Goal: Task Accomplishment & Management: Manage account settings

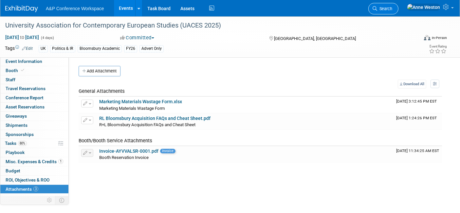
click at [377, 6] on icon at bounding box center [375, 8] width 5 height 5
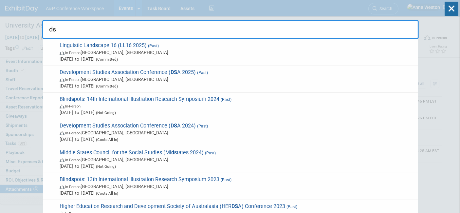
type input "d"
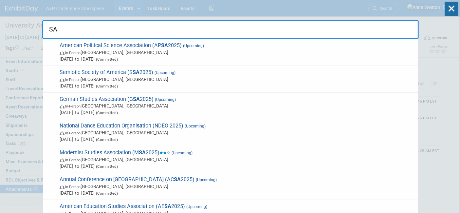
type input "SAH"
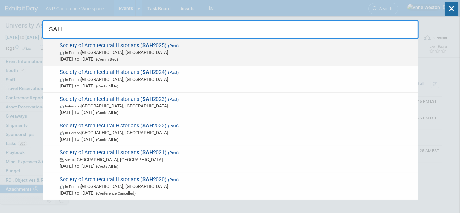
click at [95, 48] on span "Society of Architectural Historians ( SAH 2025) (Past) In-Person Atlanta, GA Ap…" at bounding box center [236, 52] width 357 height 20
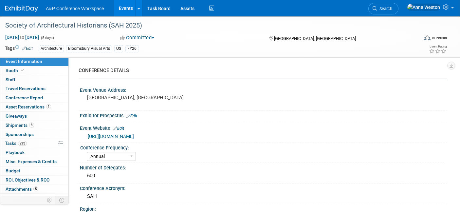
select select "Annual"
select select "Level 1"
select select "In-Person Booth"
select select "Architecture"
select select "Bloomsbury Visual Arts"
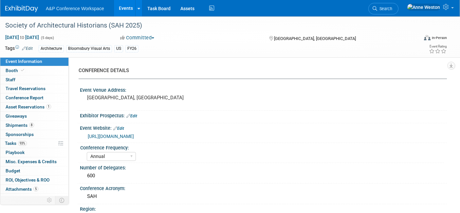
select select "[PERSON_NAME]"
select select "Networking/Commissioning"
click at [393, 9] on link "Search" at bounding box center [384, 8] width 30 height 11
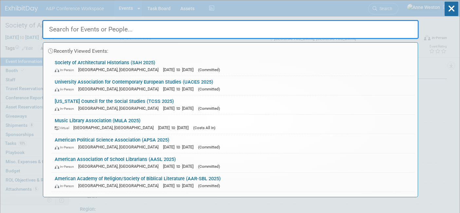
type input "u"
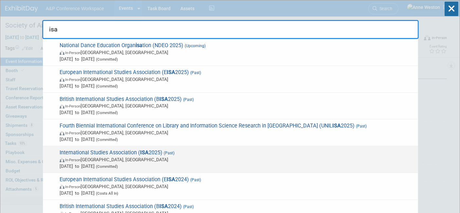
type input "isa"
click at [125, 155] on span "International Studies Association ( ISA 2025) (Past) In-Person Chicago, IL Mar …" at bounding box center [236, 159] width 357 height 20
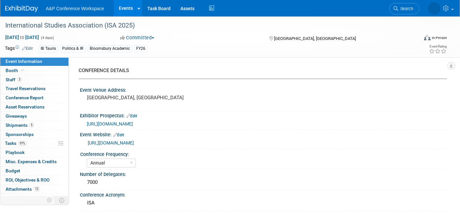
select select "Annual"
select select "Level 1"
select select "In-Person Booth"
select select "Politics & International Relations"
select select "Bloomsbury/Rowman & [PERSON_NAME]"
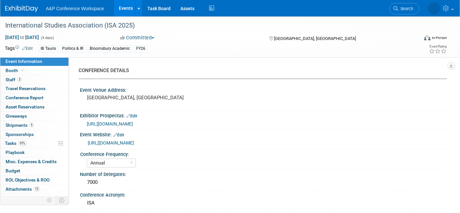
select select "[PERSON_NAME]"
select select "Networking/Commissioning"
click at [34, 66] on link "Booth" at bounding box center [34, 70] width 68 height 9
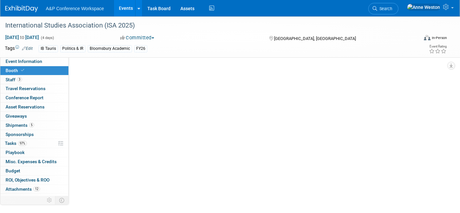
select select "CUAP"
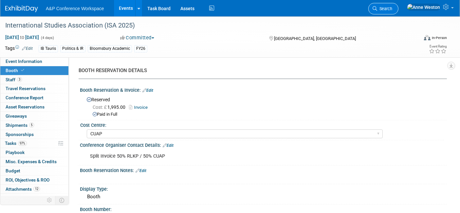
click at [392, 8] on span "Search" at bounding box center [384, 8] width 15 height 5
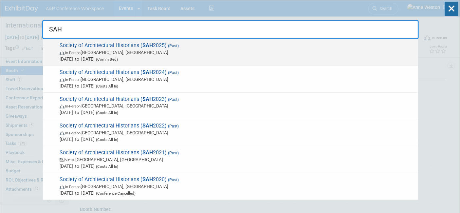
type input "SAH"
click at [101, 48] on span "Society of Architectural Historians ( SAH 2025) (Past) In-Person Atlanta, GA Ap…" at bounding box center [236, 52] width 357 height 20
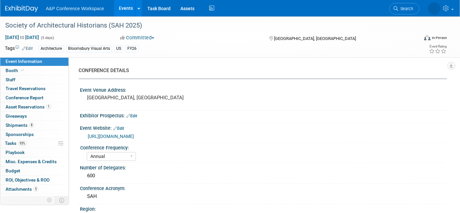
select select "Annual"
select select "Level 1"
select select "In-Person Booth"
select select "Architecture"
select select "Bloomsbury Visual Arts"
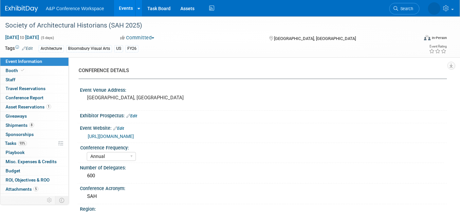
select select "[PERSON_NAME]"
select select "Networking/Commissioning"
click at [21, 68] on icon at bounding box center [22, 70] width 3 height 4
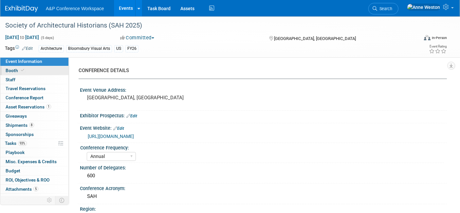
select select "BUAV"
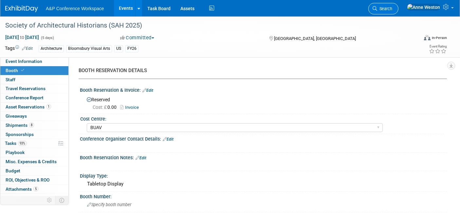
click at [392, 8] on span "Search" at bounding box center [384, 8] width 15 height 5
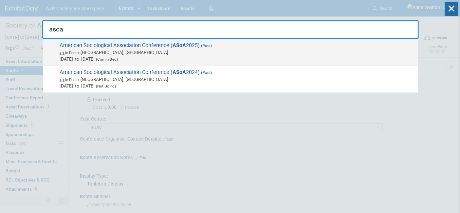
type input "asoa"
click at [115, 42] on div "American Sociological Association Conference ( ASoA 2025) (Past) In-Person Chic…" at bounding box center [230, 52] width 375 height 27
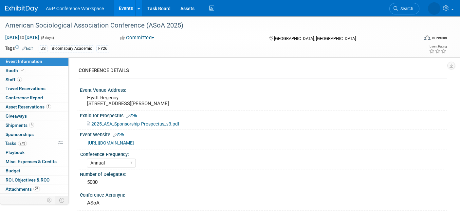
select select "Annual"
select select "Level 2"
select select "In-Person Booth"
select select "Sociology"
select select "Bloomsbury Academic"
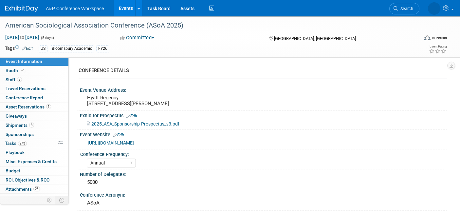
select select "[PERSON_NAME]"
select select "Networking/Commissioning"
click at [19, 69] on span "Booth" at bounding box center [16, 70] width 20 height 5
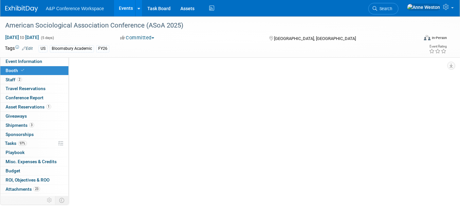
select select "CUAP"
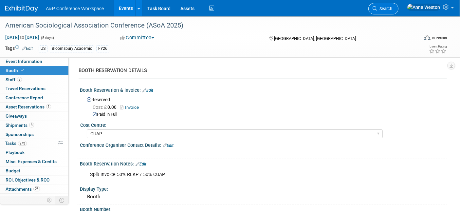
click at [377, 6] on icon at bounding box center [375, 8] width 5 height 5
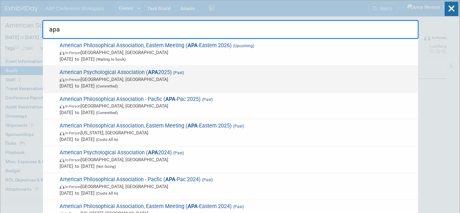
type input "apa"
click at [152, 75] on strong "APA" at bounding box center [153, 72] width 10 height 6
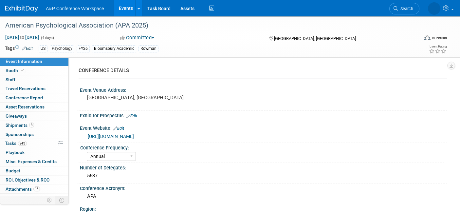
select select "Annual"
select select "Level 1"
select select "In-Person Booth"
select select "Psychology"
select select "Bloomsbury Academic"
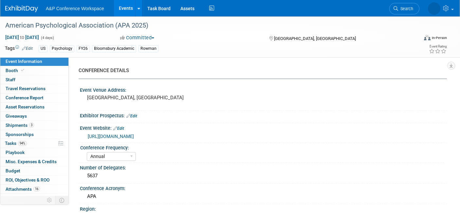
select select "[PERSON_NAME]"
select select "Networking/Commissioning"
click at [50, 67] on link "Booth" at bounding box center [34, 70] width 68 height 9
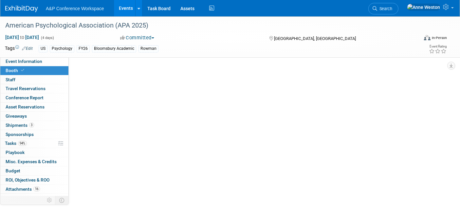
select select "CUAP"
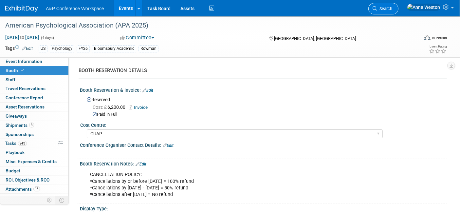
click at [393, 5] on link "Search" at bounding box center [384, 8] width 30 height 11
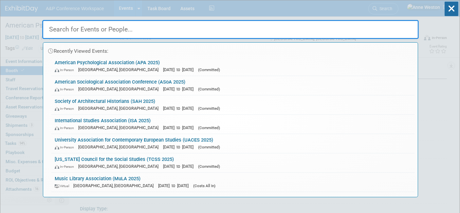
type input "s"
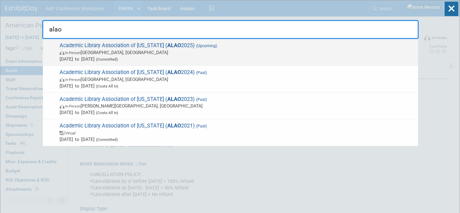
type input "alao"
click at [81, 49] on span "Academic Library Association of Ohio ( ALAO 2025) (Upcoming) In-Person Dublin, …" at bounding box center [236, 52] width 357 height 20
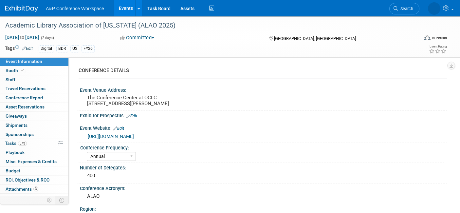
select select "Annual"
select select "Level 3"
select select "Sponsorship"
select select "Libraries"
select select "Bloomsbury Digital Resources"
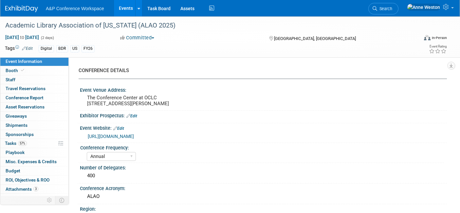
select select "[PERSON_NAME]"
select select "BDR Product Awareness and Trial Generation​"
click at [43, 69] on link "Booth" at bounding box center [34, 70] width 68 height 9
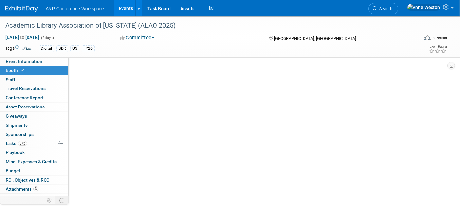
select select "DIGI"
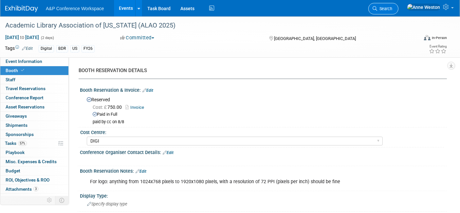
click at [377, 7] on icon at bounding box center [375, 8] width 5 height 5
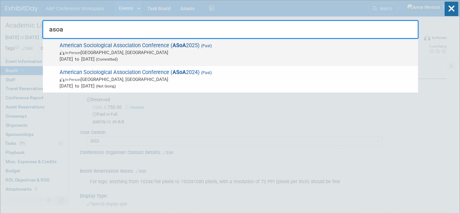
type input "asoa"
click at [109, 60] on span "Aug 8, 2025 to Aug 12, 2025 (Committed)" at bounding box center [237, 59] width 355 height 7
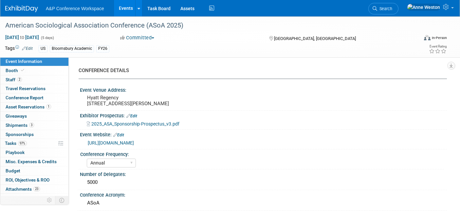
select select "Annual"
select select "Level 2"
select select "In-Person Booth"
select select "Sociology"
select select "Bloomsbury Academic"
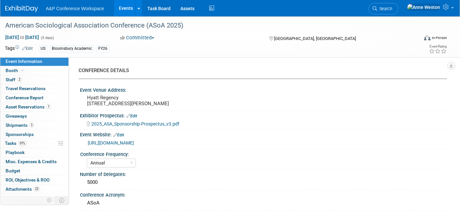
select select "[PERSON_NAME]"
select select "Networking/Commissioning"
click at [24, 71] on span at bounding box center [23, 70] width 6 height 5
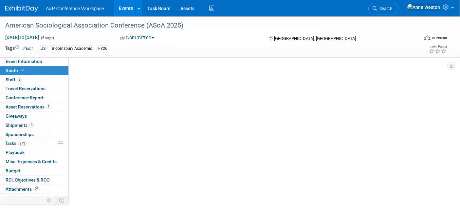
select select "CUAP"
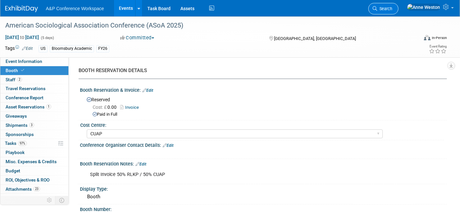
click at [392, 8] on span "Search" at bounding box center [384, 8] width 15 height 5
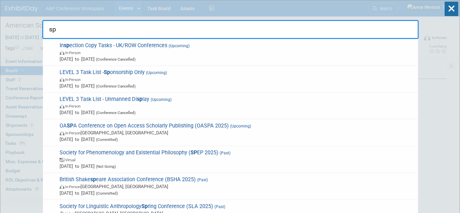
type input "s"
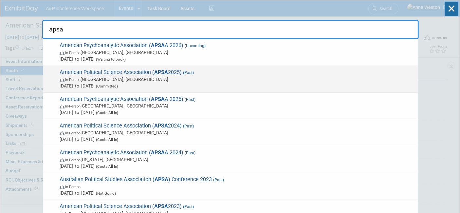
type input "apsa"
click at [92, 72] on span "American Political Science Association ( APSA 2025) (Past) In-Person Vancouver,…" at bounding box center [236, 79] width 357 height 20
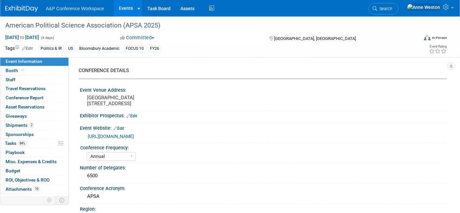
select select "Annual"
select select "Level 2"
select select "In-Person Booth"
select select "Politics & International Relations"
select select "Bloomsbury Academic"
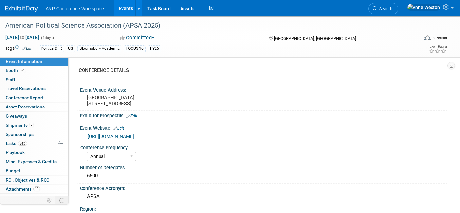
select select "[PERSON_NAME]"
select select "Networking/Commissioning"
click at [34, 72] on link "Booth" at bounding box center [34, 70] width 68 height 9
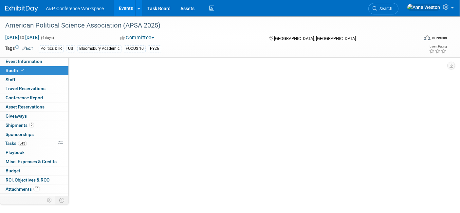
select select "CUAP"
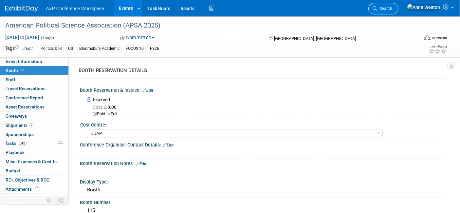
click at [392, 10] on span "Search" at bounding box center [384, 8] width 15 height 5
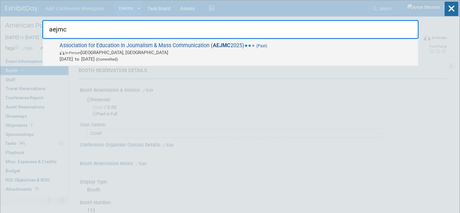
type input "aejmc"
click at [65, 49] on span "Association for Education in Journalism & Mass Communication ( AEJMC 2025) (Pas…" at bounding box center [236, 52] width 357 height 20
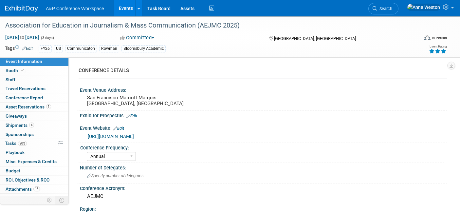
select select "Annual"
select select "Level 2"
select select "In-Person Booth"
select select "Communication"
select select "Bloomsbury Academic"
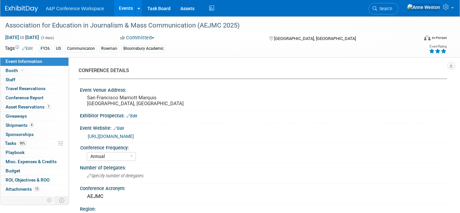
select select "[PERSON_NAME]"
select select "Networking/Commissioning"
click at [20, 69] on span at bounding box center [23, 70] width 6 height 5
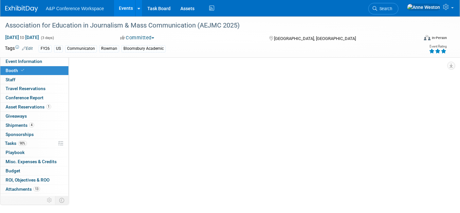
select select "RLKP"
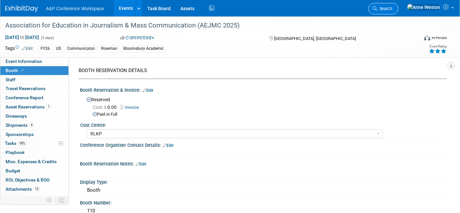
click at [392, 8] on span "Search" at bounding box center [384, 8] width 15 height 5
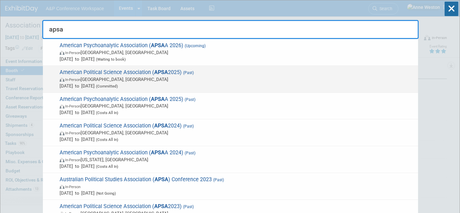
type input "apsa"
click at [85, 69] on span "American Political Science Association ( APSA 2025) (Past) In-Person [GEOGRAPHI…" at bounding box center [236, 79] width 357 height 20
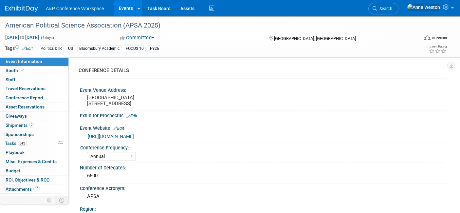
select select "Annual"
select select "Level 2"
select select "In-Person Booth"
select select "Politics & International Relations"
select select "Bloomsbury Academic"
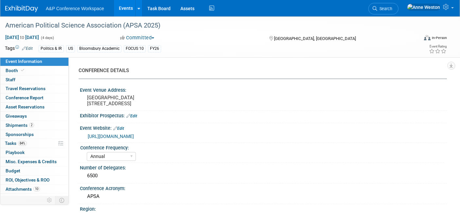
select select "[PERSON_NAME]"
select select "Networking/Commissioning"
click at [33, 70] on link "Booth" at bounding box center [34, 70] width 68 height 9
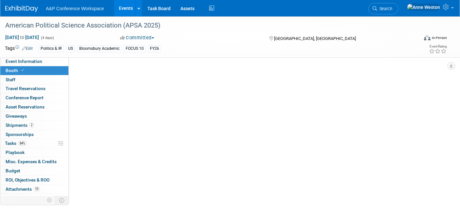
select select "CUAP"
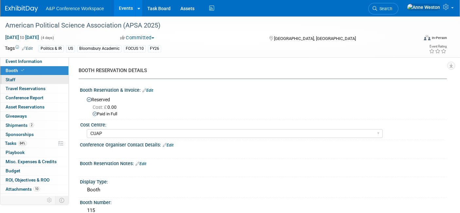
click at [25, 79] on link "0 Staff 0" at bounding box center [34, 79] width 68 height 9
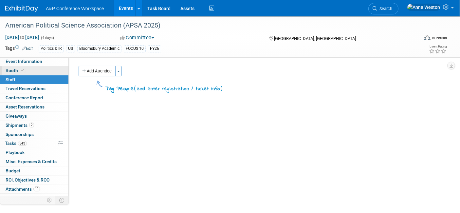
click at [15, 66] on link "Booth" at bounding box center [34, 70] width 68 height 9
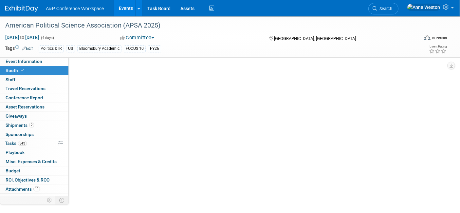
select select "CUAP"
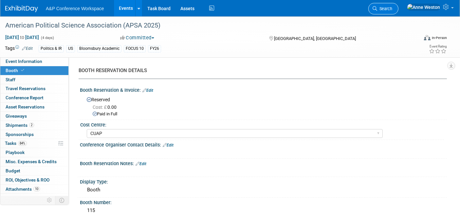
click at [399, 5] on link "Search" at bounding box center [384, 8] width 30 height 11
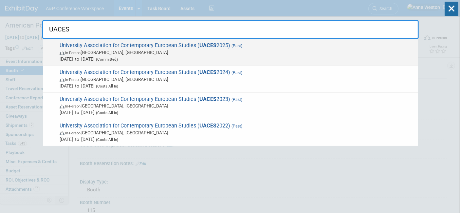
type input "UACES"
click at [132, 46] on span "University Association for Contemporary European Studies ( UACES 2025) (Past) I…" at bounding box center [236, 52] width 357 height 20
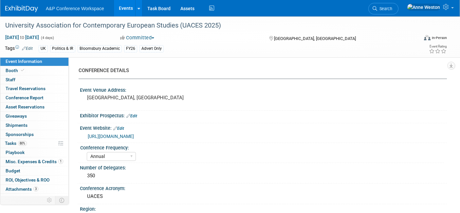
select select "Annual"
select select "Level 3"
select select "Program Advert"
select select "Politics & International Relations"
select select "Bloomsbury Academic"
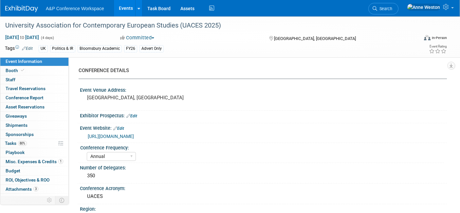
select select "[PERSON_NAME]"
click at [14, 72] on span "Booth" at bounding box center [16, 70] width 20 height 5
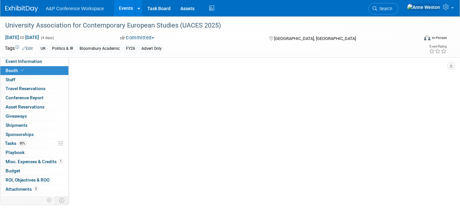
select select "COBA"
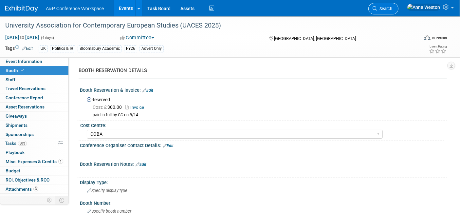
click at [392, 6] on span "Search" at bounding box center [384, 8] width 15 height 5
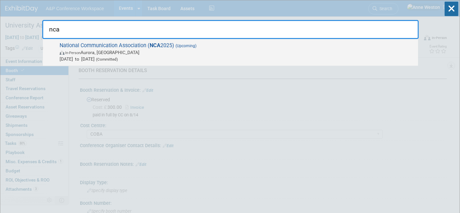
type input "nca"
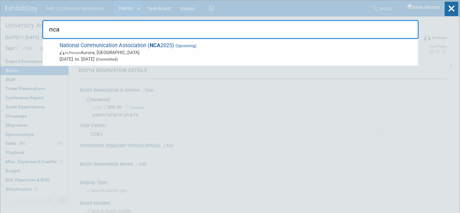
click at [69, 45] on span "National Communication Association ( NCA 2025) (Upcoming) In-Person [GEOGRAPHIC…" at bounding box center [236, 52] width 357 height 20
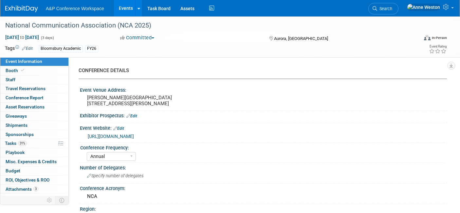
select select "Annual"
select select "Level 2"
select select "In-Person Booth"
select select "Communication"
select select "Bloomsbury Academic"
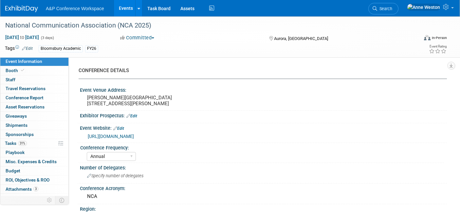
select select "[PERSON_NAME]"
select select "Networking/Commissioning"
click at [9, 68] on span "Booth" at bounding box center [16, 70] width 20 height 5
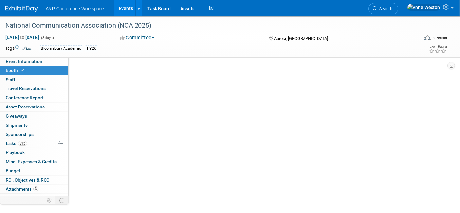
select select "RLKP"
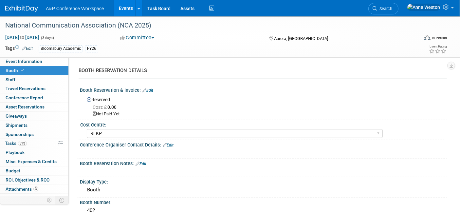
click at [150, 88] on link "Edit" at bounding box center [147, 90] width 11 height 5
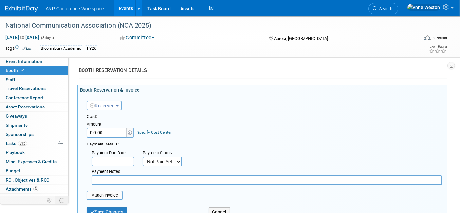
click at [110, 134] on input "£ 0.00" at bounding box center [107, 133] width 41 height 10
type input "£ 2,450.00"
click at [151, 161] on select "Not Paid Yet Partially Paid Paid in Full" at bounding box center [162, 162] width 39 height 10
click at [143, 157] on select "Not Paid Yet Partially Paid Paid in Full" at bounding box center [162, 162] width 39 height 10
click at [153, 187] on div "Cost: Amount £ 2,450.00 Specify Cost Center Cost Center -- Not Specified -- ACE…" at bounding box center [264, 157] width 355 height 86
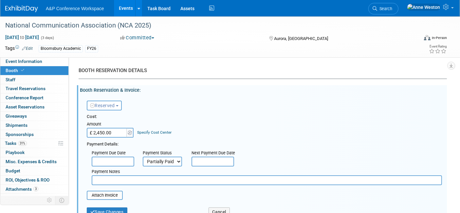
click at [161, 163] on select "Not Paid Yet Partially Paid Paid in Full" at bounding box center [162, 162] width 39 height 10
select select "1"
click at [143, 157] on select "Not Paid Yet Partially Paid Paid in Full" at bounding box center [162, 162] width 39 height 10
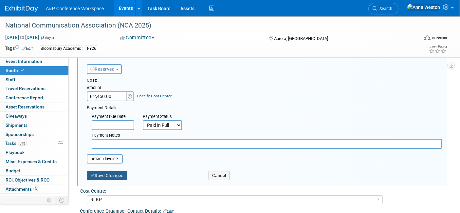
click at [99, 174] on button "Save Changes" at bounding box center [107, 175] width 41 height 9
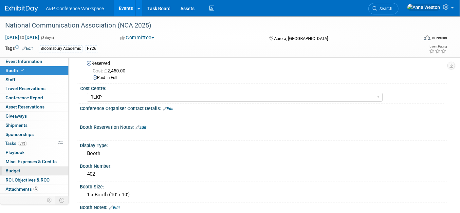
click at [30, 166] on link "Budget" at bounding box center [34, 170] width 68 height 9
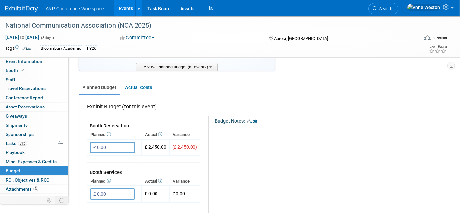
scroll to position [0, 0]
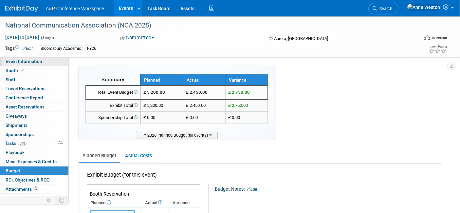
click at [23, 58] on link "Event Information" at bounding box center [34, 61] width 68 height 9
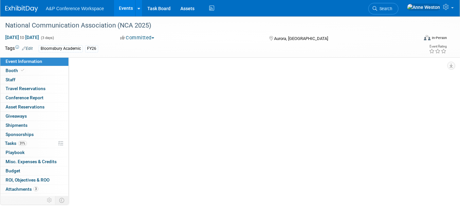
select select "Annual"
select select "Level 2"
select select "In-Person Booth"
select select "Communication"
select select "Bloomsbury Academic"
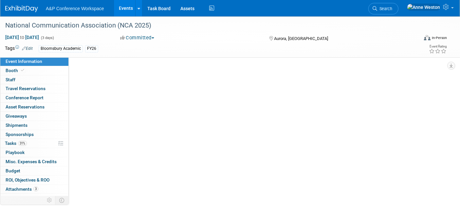
select select "[PERSON_NAME]"
select select "Networking/Commissioning"
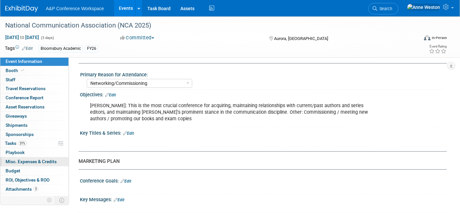
scroll to position [6, 0]
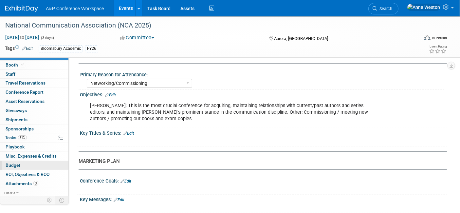
click at [21, 161] on link "Budget" at bounding box center [34, 165] width 68 height 9
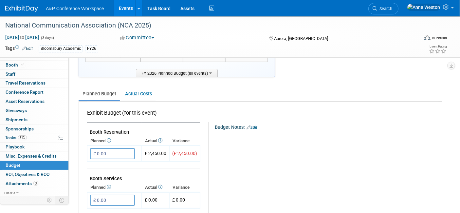
scroll to position [0, 0]
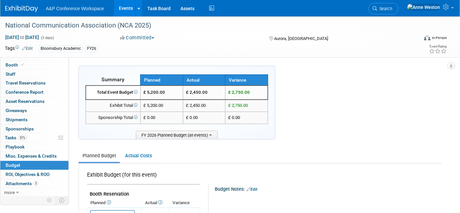
click at [392, 10] on span "Search" at bounding box center [384, 8] width 15 height 5
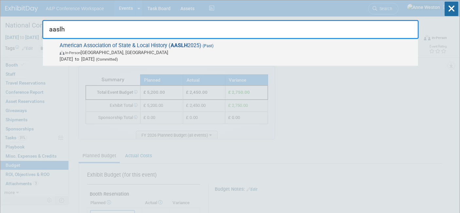
type input "aaslh"
click at [96, 46] on span "American Association of State & Local History ( AASLH 2025) (Past) In-Person Ci…" at bounding box center [236, 52] width 357 height 20
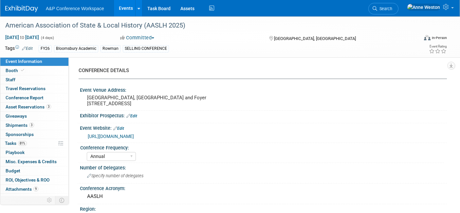
select select "Annual"
select select "Level 2"
select select "In-Person Booth"
select select "Museum Professionals"
select select "Bloomsbury Academic"
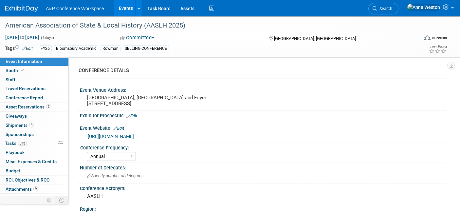
select select "[PERSON_NAME]"
select select "Brand/Subject Presence​"
click at [20, 69] on span at bounding box center [23, 70] width 6 height 5
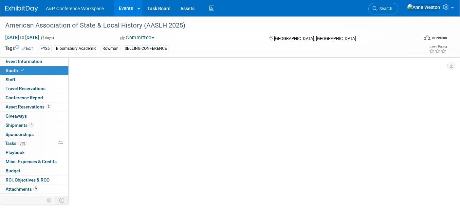
select select "RLKP"
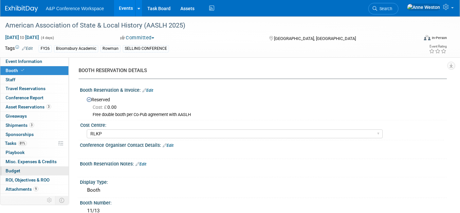
click at [22, 170] on link "Budget" at bounding box center [34, 170] width 68 height 9
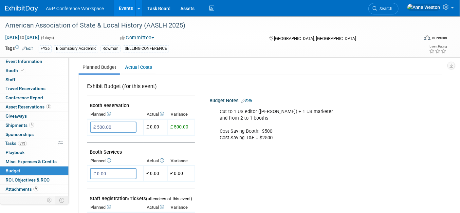
scroll to position [73, 0]
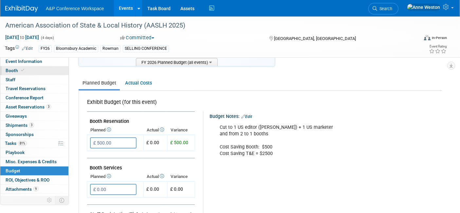
click at [10, 69] on span "Booth" at bounding box center [16, 70] width 20 height 5
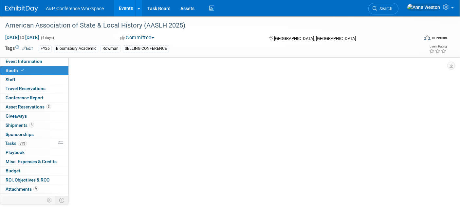
select select "RLKP"
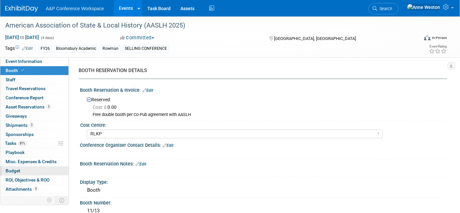
click at [25, 170] on link "Budget" at bounding box center [34, 170] width 68 height 9
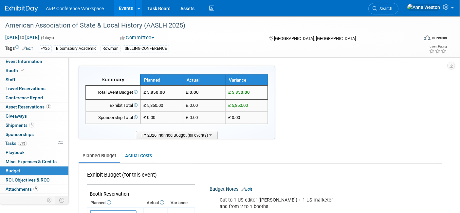
click at [175, 196] on td "Booth Reservation" at bounding box center [141, 191] width 108 height 14
click at [26, 72] on link "Booth" at bounding box center [34, 70] width 68 height 9
select select "RLKP"
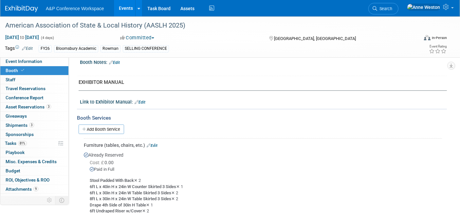
scroll to position [218, 0]
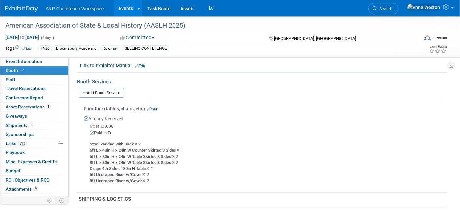
click at [152, 107] on link "Edit" at bounding box center [152, 109] width 11 height 5
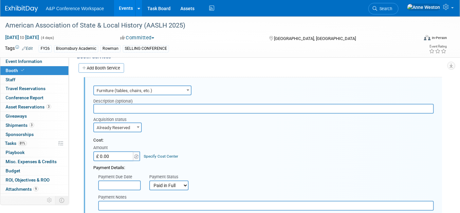
scroll to position [0, 0]
click at [110, 153] on input "£ 0.00" at bounding box center [113, 156] width 41 height 10
type input "£ 2,047.50"
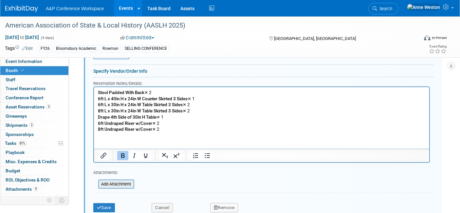
scroll to position [425, 0]
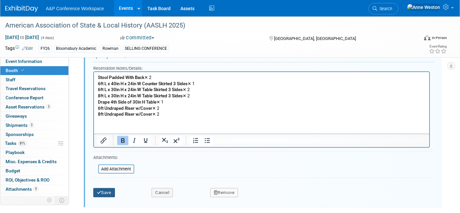
click at [100, 190] on icon "submit" at bounding box center [99, 192] width 5 height 4
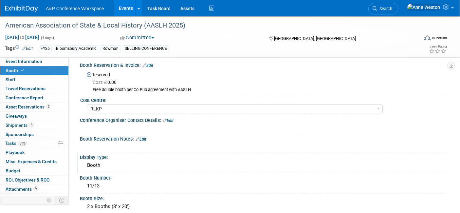
scroll to position [0, 0]
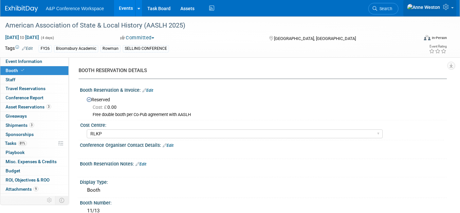
click at [449, 6] on icon at bounding box center [447, 7] width 8 height 6
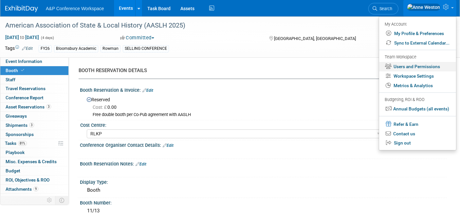
click at [400, 64] on link "Users and Permissions" at bounding box center [417, 66] width 77 height 9
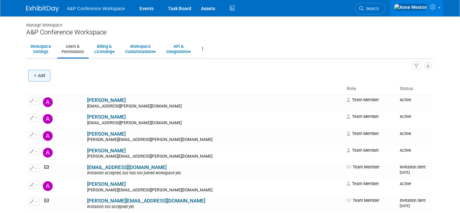
click at [39, 74] on button "Add" at bounding box center [39, 76] width 22 height 12
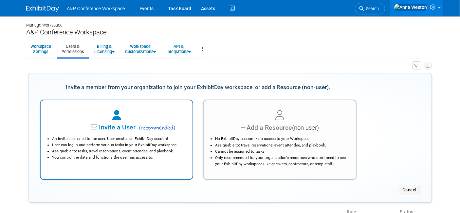
click at [118, 143] on li "User can log in and perform various tasks in your ExhibitDay workspace." at bounding box center [118, 145] width 132 height 6
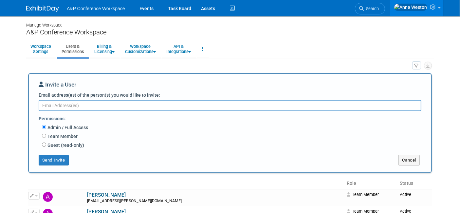
click at [54, 135] on label "Team Member" at bounding box center [61, 136] width 31 height 7
click at [46, 135] on input "Team Member" at bounding box center [44, 136] width 4 height 4
radio input "true"
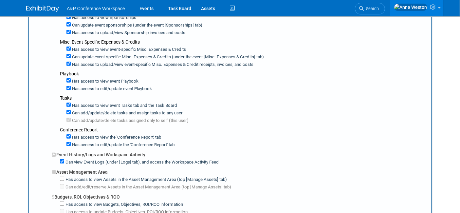
scroll to position [364, 0]
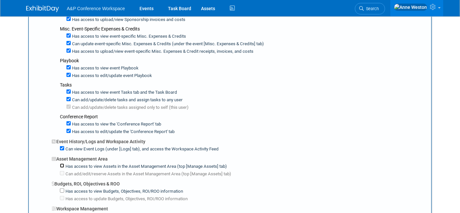
click at [62, 163] on input "Has access to view Assets in the Asset Management Area (top [Manage Assets] tab)" at bounding box center [62, 165] width 4 height 4
checkbox input "true"
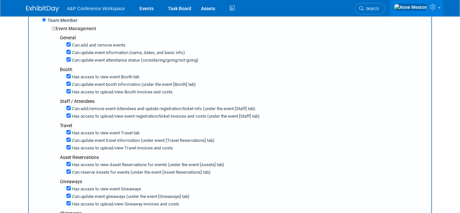
scroll to position [0, 0]
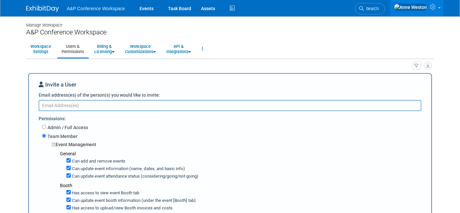
paste textarea "[EMAIL_ADDRESS][DOMAIN_NAME]"
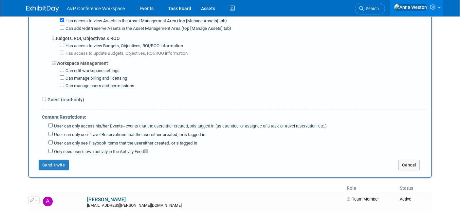
scroll to position [509, 0]
type textarea "[EMAIL_ADDRESS][DOMAIN_NAME]"
click at [50, 160] on button "Send Invite" at bounding box center [54, 165] width 30 height 10
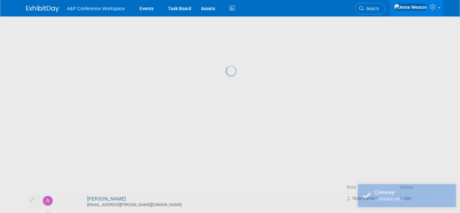
scroll to position [0, 0]
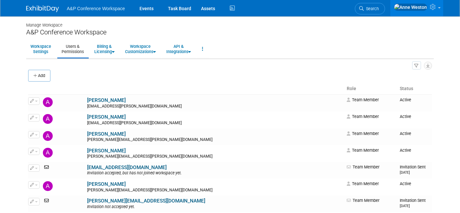
click at [48, 7] on img at bounding box center [42, 9] width 33 height 7
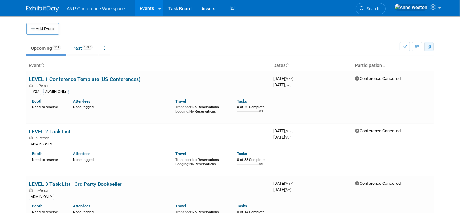
click at [429, 46] on icon "button" at bounding box center [430, 47] width 4 height 4
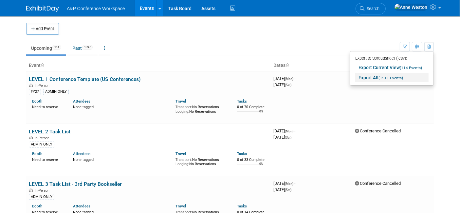
click at [382, 76] on span "(1511 Events)" at bounding box center [391, 78] width 25 height 5
click at [58, 78] on link "LEVEL 1 Conference Template (US Conferences)" at bounding box center [85, 79] width 112 height 6
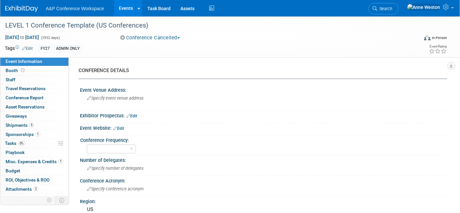
select select "Level 1"
select select "In-Person Booth"
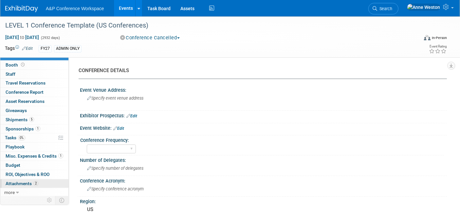
click at [23, 179] on link "2 Attachments 2" at bounding box center [34, 183] width 68 height 9
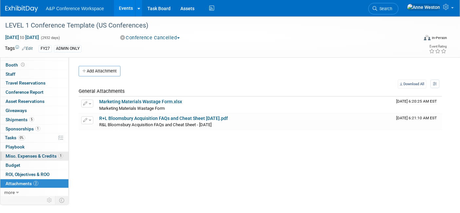
click at [13, 157] on span "Misc. Expenses & Credits 1" at bounding box center [35, 155] width 58 height 5
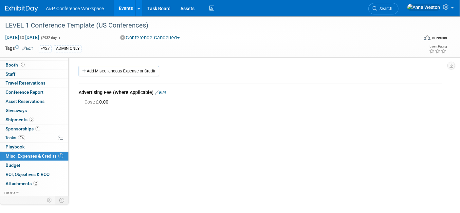
click at [15, 161] on link "Budget" at bounding box center [34, 165] width 68 height 9
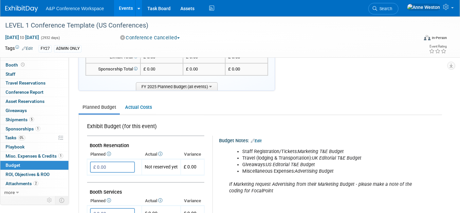
scroll to position [73, 0]
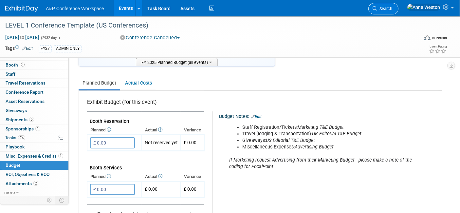
click at [377, 9] on icon at bounding box center [375, 8] width 5 height 5
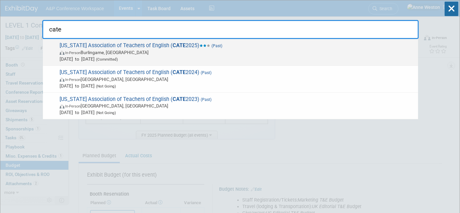
type input "cate"
click at [115, 58] on span "Feb 28, 2025 to Mar 2, 2025 (Committed)" at bounding box center [237, 59] width 355 height 7
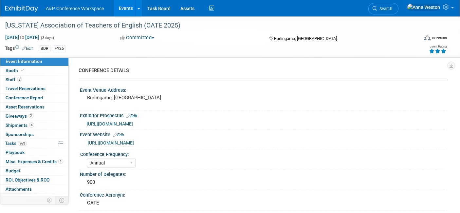
select select "Annual"
select select "Level 2"
select select "In-Person Booth"
select select "Schools"
select select "Bloomsbury Digital Resources"
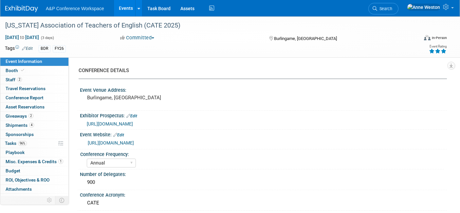
select select "[PERSON_NAME]"
select select "BDR Product Awareness and Trial Generation​"
click at [12, 166] on link "Budget" at bounding box center [34, 170] width 68 height 9
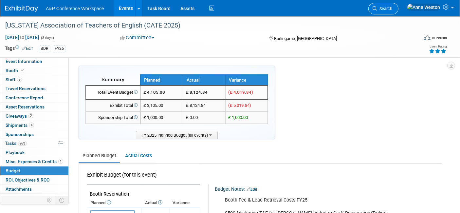
click at [392, 6] on span "Search" at bounding box center [384, 8] width 15 height 5
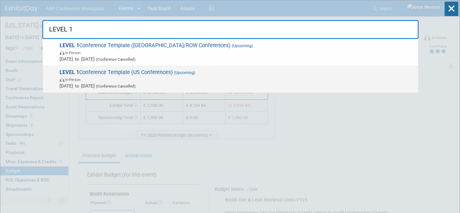
type input "LEVEL 1"
click at [112, 70] on span "LEVEL 1 Conference Template (US Conferences) (Upcoming) In-Person Oct 21, 2024 …" at bounding box center [236, 79] width 357 height 20
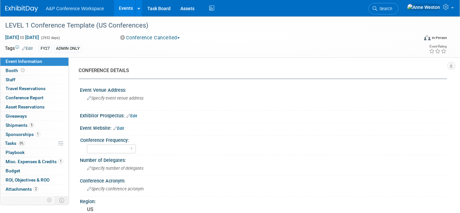
select select "Level 1"
select select "In-Person Booth"
click at [21, 168] on link "Budget" at bounding box center [34, 170] width 68 height 9
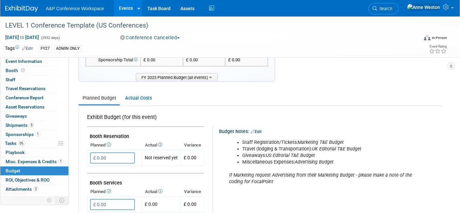
scroll to position [73, 0]
